Goal: Transaction & Acquisition: Purchase product/service

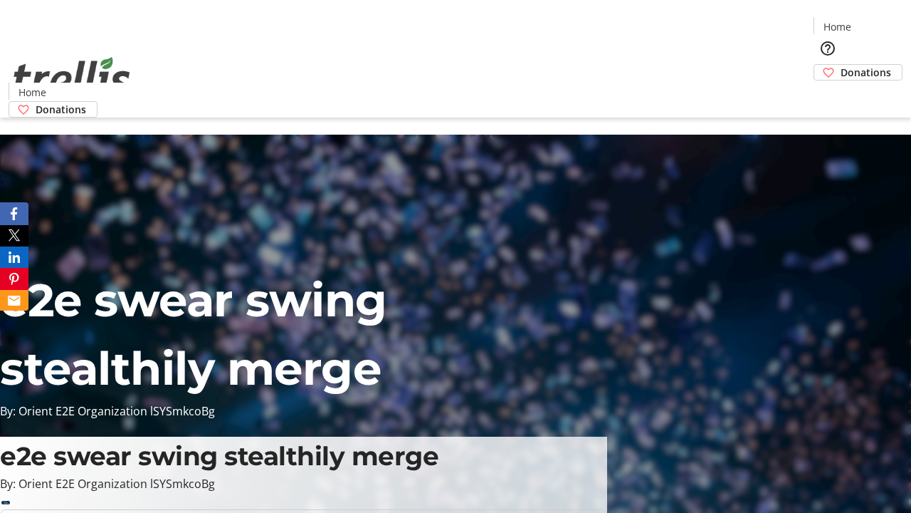
click at [841, 65] on span "Donations" at bounding box center [866, 72] width 51 height 15
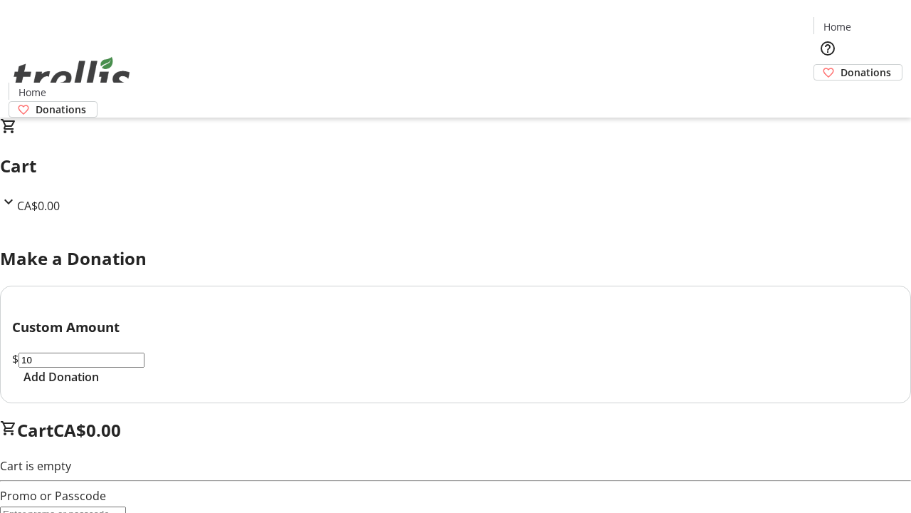
click at [99, 385] on span "Add Donation" at bounding box center [60, 376] width 75 height 17
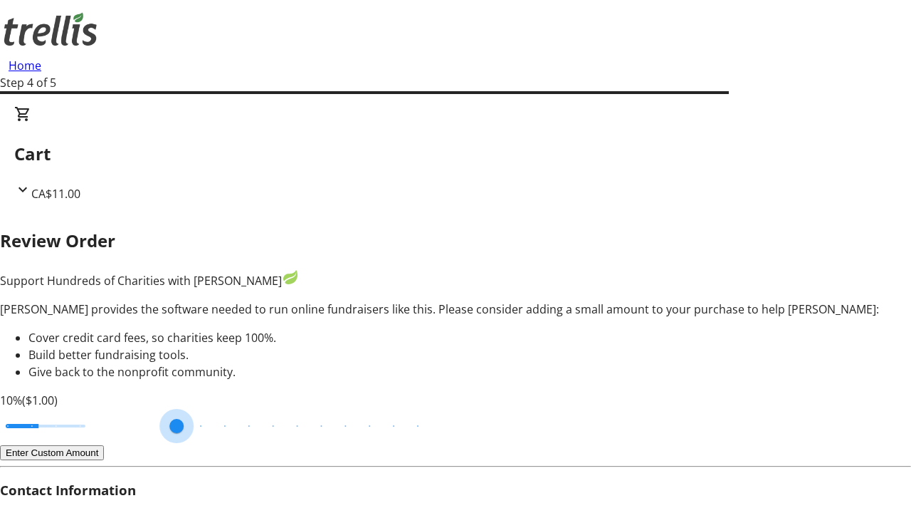
type input "20"
click at [100, 410] on input "Cover fees percentage" at bounding box center [46, 425] width 110 height 31
